Goal: Information Seeking & Learning: Understand process/instructions

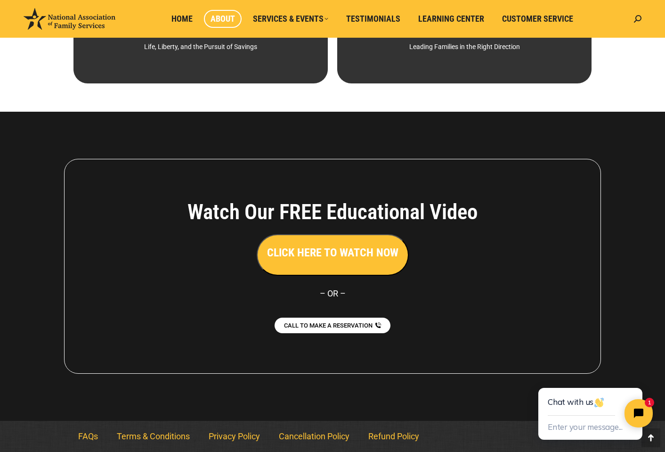
scroll to position [625, 0]
click at [86, 432] on link "FAQs" at bounding box center [88, 436] width 39 height 22
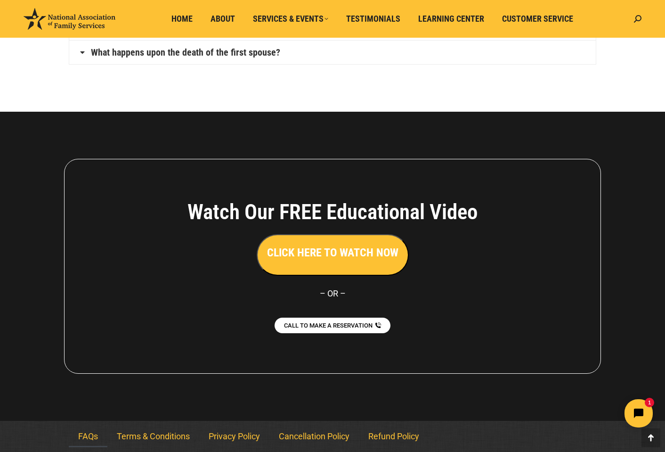
scroll to position [683, 0]
click at [156, 432] on link "Terms & Conditions" at bounding box center [153, 436] width 92 height 22
click at [309, 432] on link "Cancellation Policy" at bounding box center [313, 436] width 89 height 22
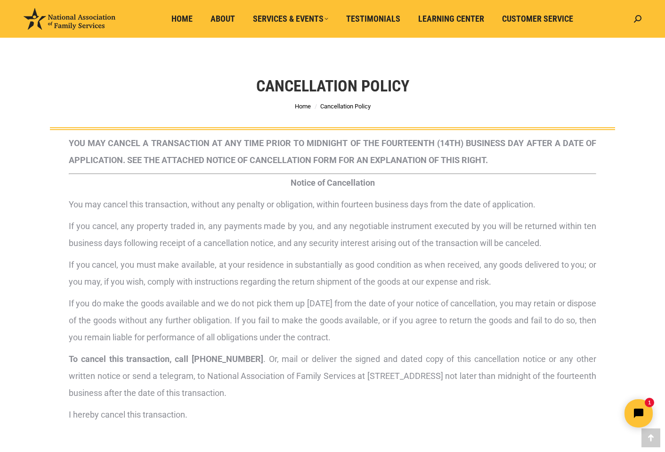
scroll to position [248, 0]
